Goal: Understand process/instructions: Learn how to perform a task or action

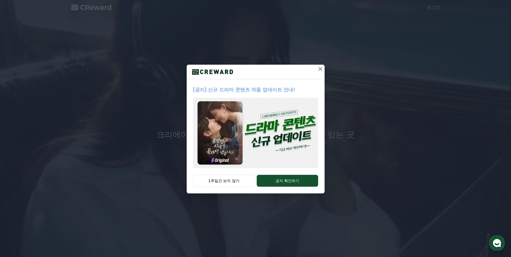
click at [318, 71] on icon at bounding box center [320, 69] width 6 height 6
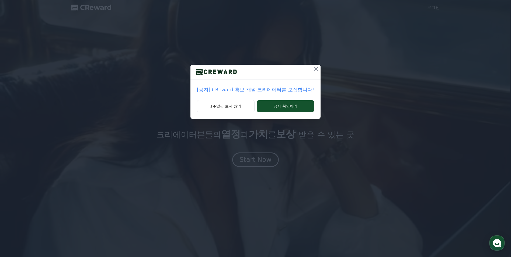
click at [318, 68] on button at bounding box center [316, 69] width 9 height 9
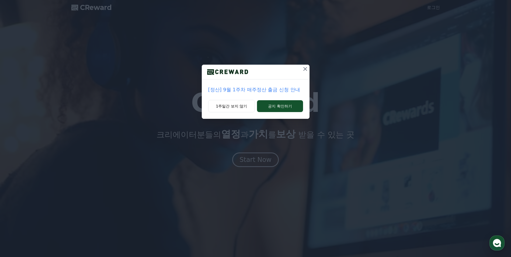
click at [302, 72] on icon at bounding box center [305, 69] width 6 height 6
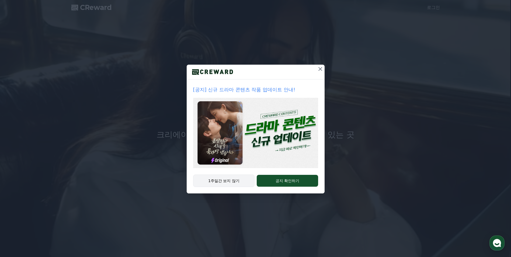
click at [240, 181] on button "1주일간 보지 않기" at bounding box center [224, 180] width 62 height 12
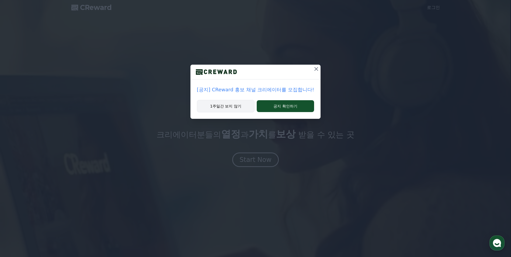
click at [245, 109] on button "1주일간 보지 않기" at bounding box center [226, 106] width 58 height 12
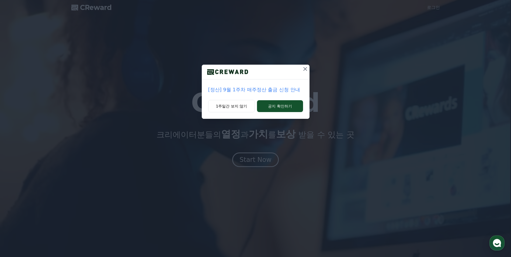
click at [304, 68] on icon at bounding box center [305, 69] width 6 height 6
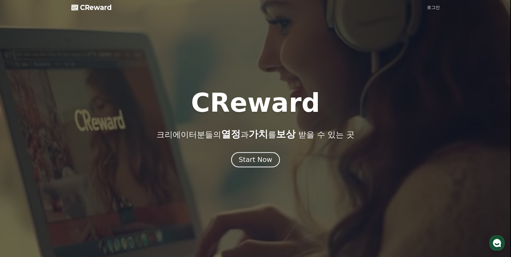
click at [248, 162] on div "Start Now" at bounding box center [254, 159] width 33 height 9
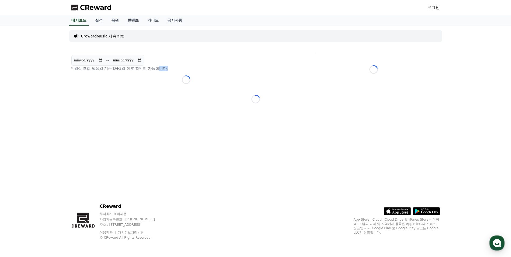
drag, startPoint x: 171, startPoint y: 66, endPoint x: 157, endPoint y: 67, distance: 13.5
click at [157, 67] on p "* 영상 조회 발생일 기준 D+3일 이후 확인이 가능합니다." at bounding box center [185, 68] width 229 height 5
drag, startPoint x: 157, startPoint y: 67, endPoint x: 211, endPoint y: 53, distance: 55.8
click at [211, 53] on div "**********" at bounding box center [186, 69] width 234 height 33
click at [434, 5] on link "로그인" at bounding box center [433, 7] width 13 height 6
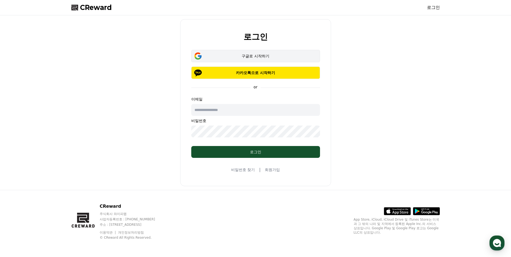
click at [236, 53] on button "구글로 시작하기" at bounding box center [255, 56] width 129 height 12
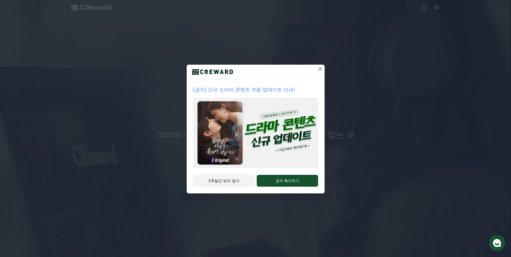
click at [226, 181] on button "1주일간 보지 않기" at bounding box center [224, 180] width 62 height 12
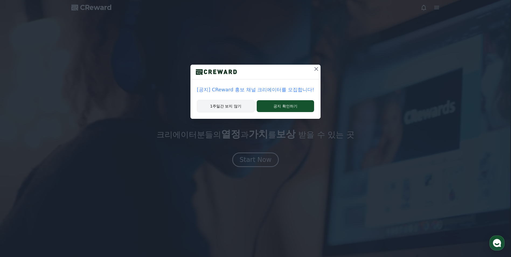
click at [242, 107] on button "1주일간 보지 않기" at bounding box center [226, 106] width 58 height 12
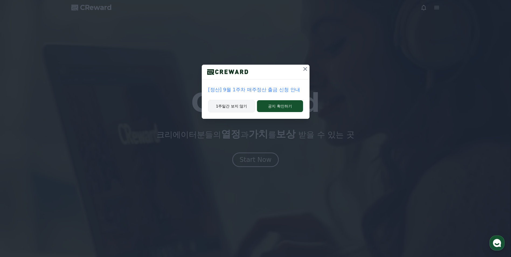
click at [240, 106] on button "1주일간 보지 않기" at bounding box center [231, 106] width 47 height 12
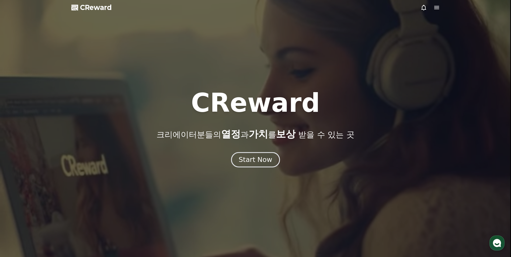
click at [258, 161] on div "Start Now" at bounding box center [254, 159] width 33 height 9
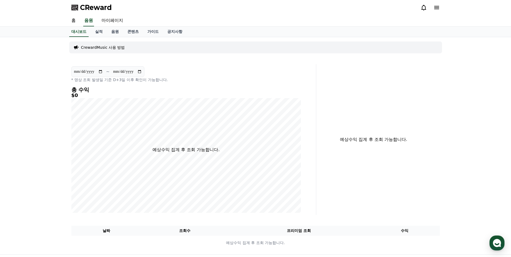
click at [435, 6] on icon at bounding box center [436, 7] width 5 height 3
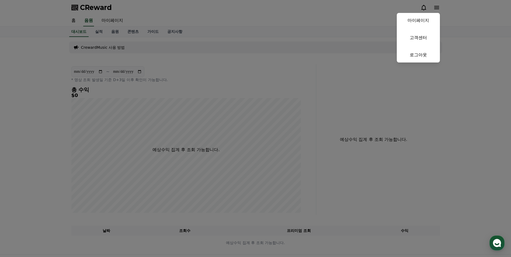
click at [286, 50] on button "close" at bounding box center [255, 128] width 511 height 257
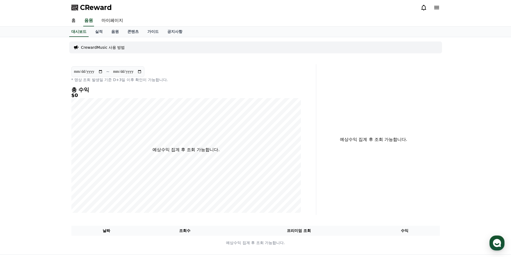
click at [106, 47] on p "CrewardMusic 사용 방법" at bounding box center [103, 47] width 44 height 5
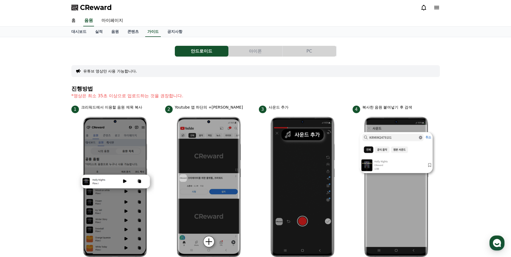
click at [293, 52] on button "PC" at bounding box center [309, 51] width 54 height 11
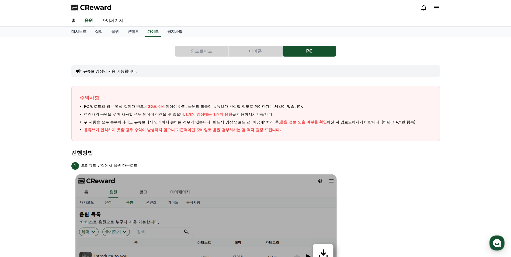
click at [211, 54] on button "안드로이드" at bounding box center [202, 51] width 54 height 11
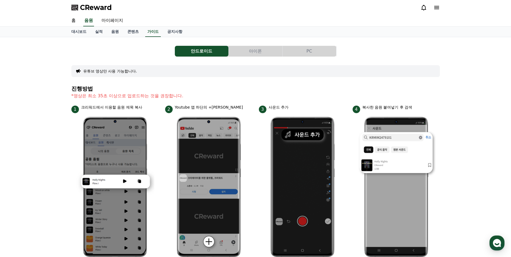
click at [315, 55] on button "PC" at bounding box center [309, 51] width 54 height 11
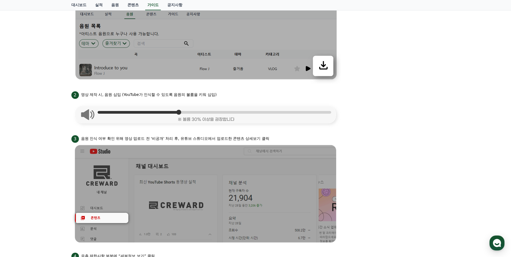
scroll to position [186, 0]
